Goal: Check status: Check status

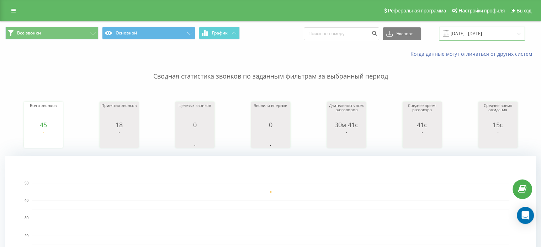
click at [517, 34] on input "[DATE] - [DATE]" at bounding box center [482, 34] width 86 height 14
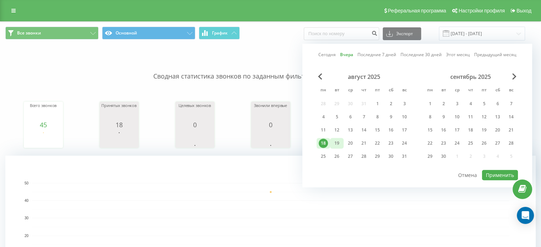
click at [334, 143] on div "19" at bounding box center [336, 143] width 9 height 9
click at [503, 173] on button "Применить" at bounding box center [500, 175] width 36 height 10
type input "[DATE] - [DATE]"
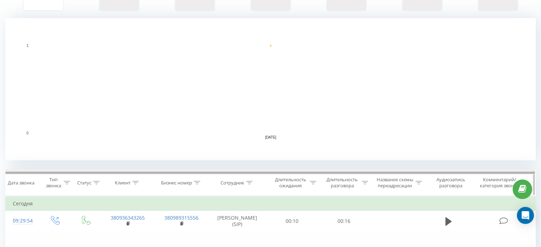
scroll to position [249, 0]
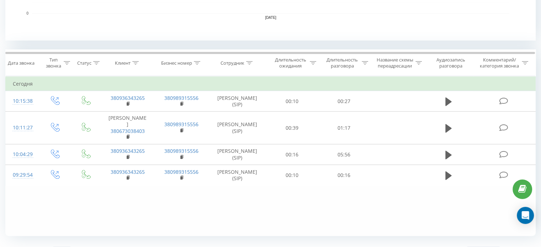
scroll to position [257, 0]
